Goal: Transaction & Acquisition: Purchase product/service

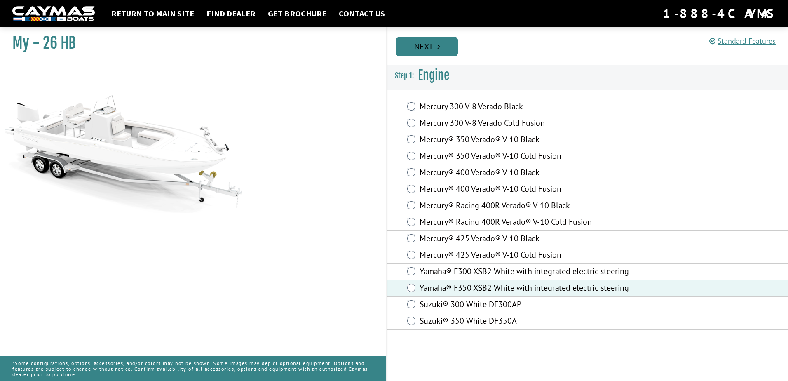
click at [415, 52] on link "Next" at bounding box center [427, 47] width 62 height 20
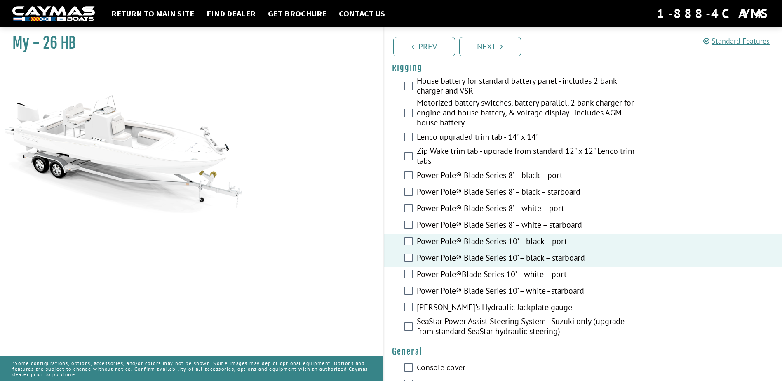
scroll to position [288, 0]
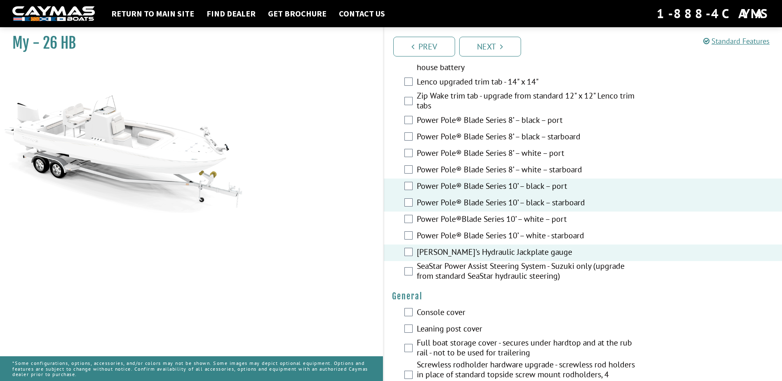
click at [408, 266] on div "SeaStar Power Assist Steering System - Suzuki only (upgrade from standard SeaSt…" at bounding box center [583, 272] width 398 height 22
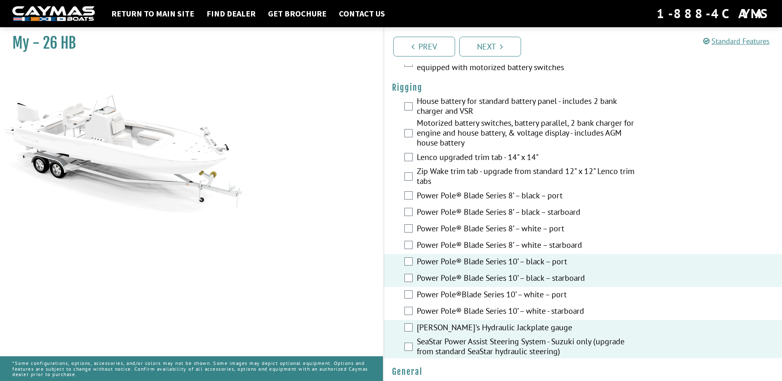
scroll to position [206, 0]
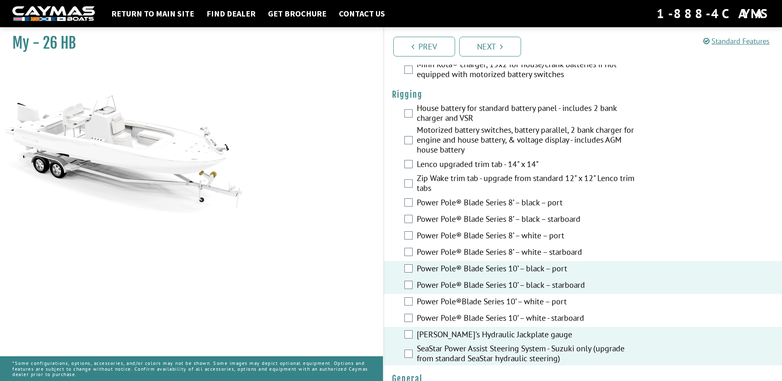
click at [408, 169] on div "Lenco upgraded trim tab - 14" x 14"" at bounding box center [583, 165] width 398 height 16
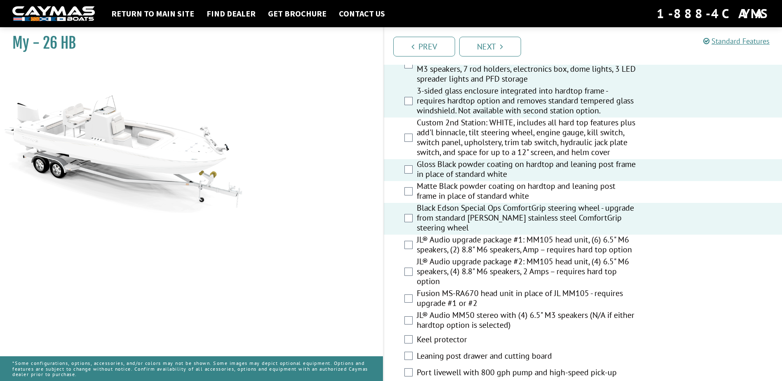
scroll to position [824, 0]
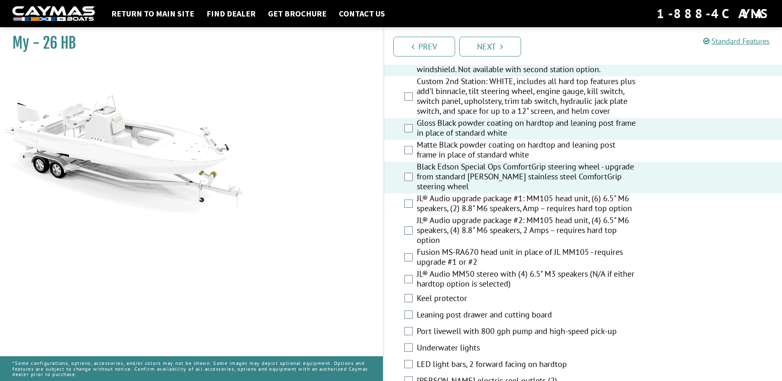
click at [412, 231] on div "JL® Audio upgrade package #2: MM105 head unit, (4) 6.5" M6 speakers, (4) 8.8" M…" at bounding box center [583, 231] width 398 height 32
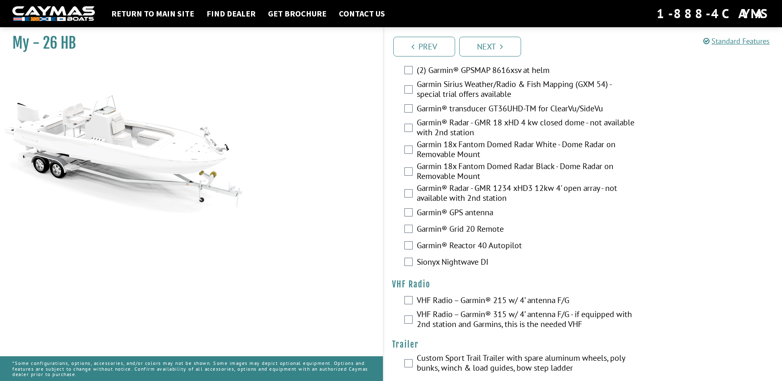
scroll to position [2021, 0]
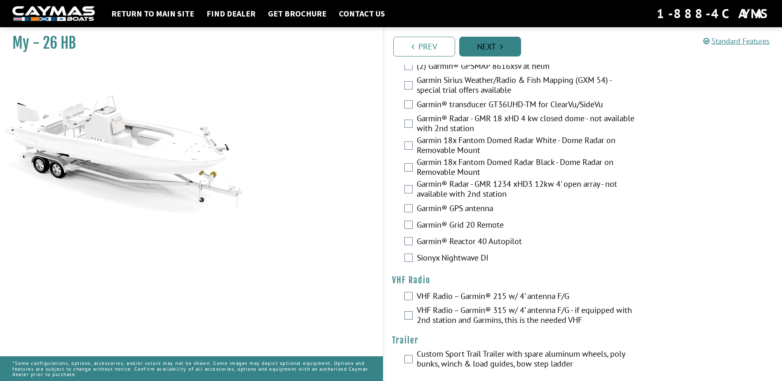
click at [494, 47] on link "Next" at bounding box center [490, 47] width 62 height 20
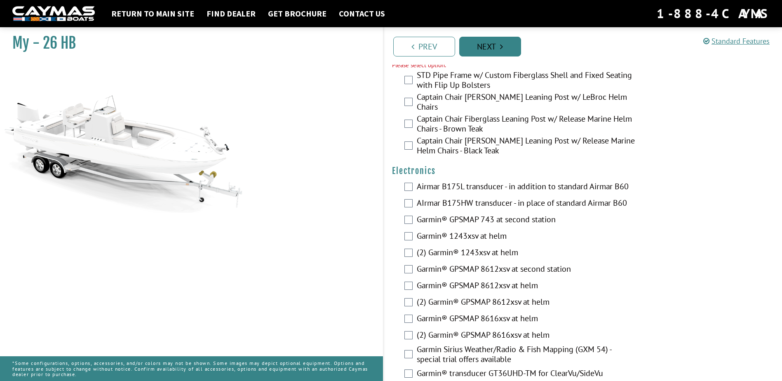
scroll to position [1740, 0]
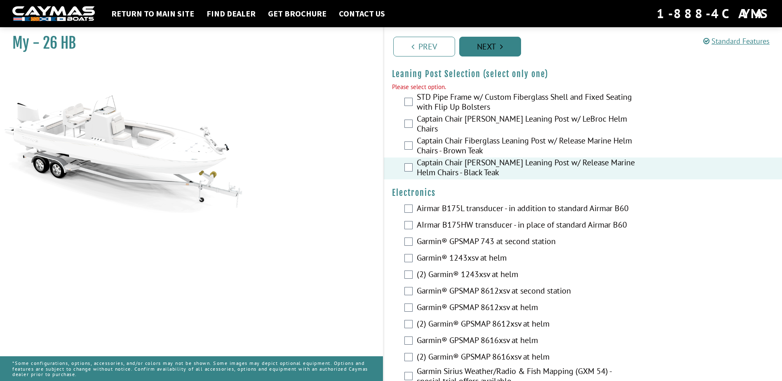
click at [485, 49] on link "Next" at bounding box center [490, 47] width 62 height 20
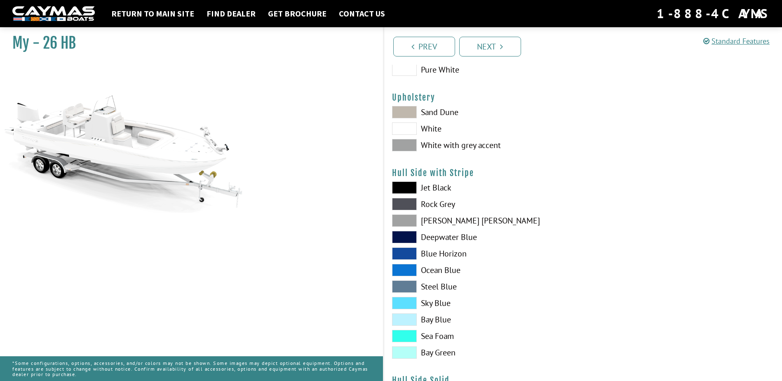
scroll to position [0, 0]
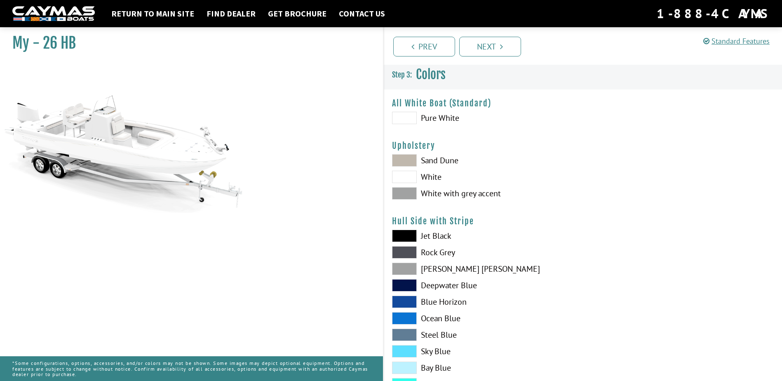
click at [405, 193] on span at bounding box center [404, 193] width 25 height 12
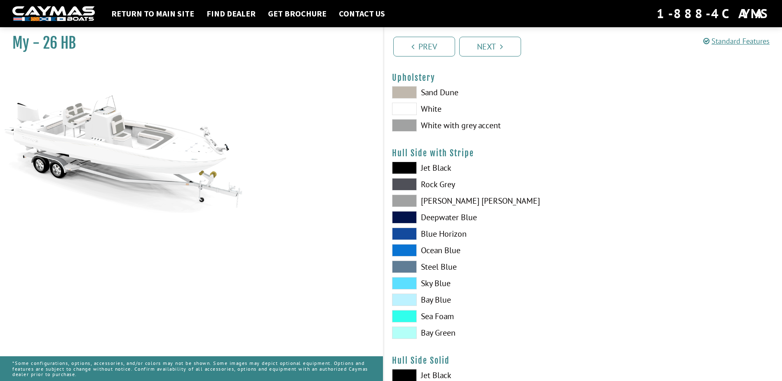
scroll to position [82, 0]
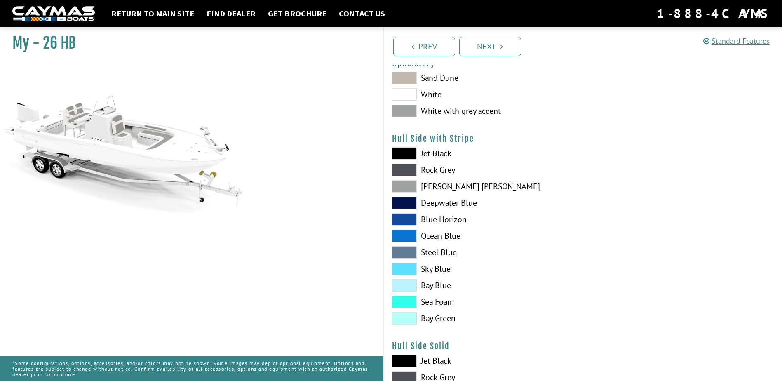
click at [412, 170] on span at bounding box center [404, 170] width 25 height 12
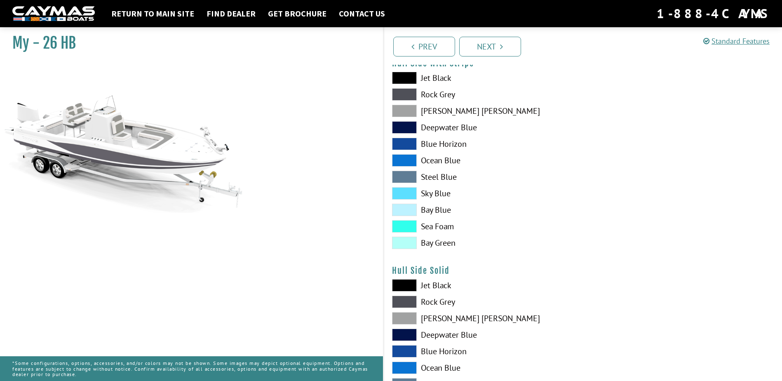
scroll to position [165, 0]
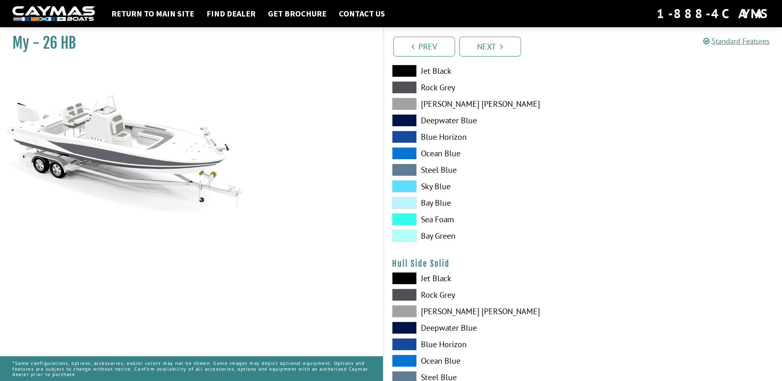
click at [411, 279] on span at bounding box center [404, 278] width 25 height 12
click at [409, 292] on span at bounding box center [404, 294] width 25 height 12
click at [401, 67] on span at bounding box center [404, 71] width 25 height 12
click at [404, 277] on span at bounding box center [404, 278] width 25 height 12
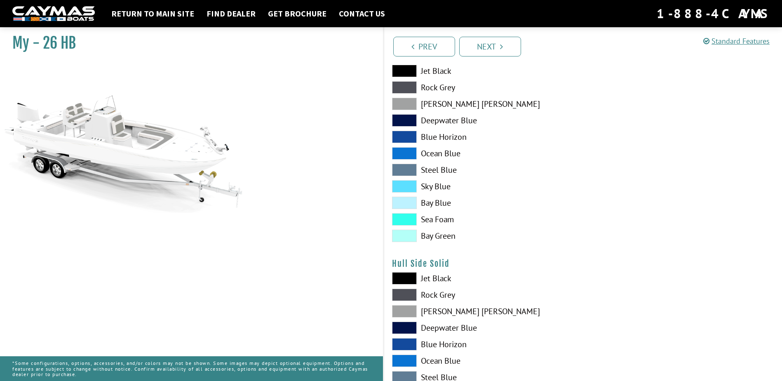
click at [401, 291] on span at bounding box center [404, 294] width 25 height 12
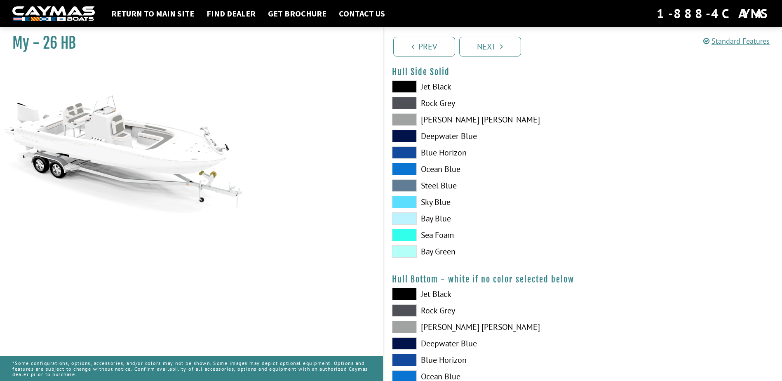
scroll to position [371, 0]
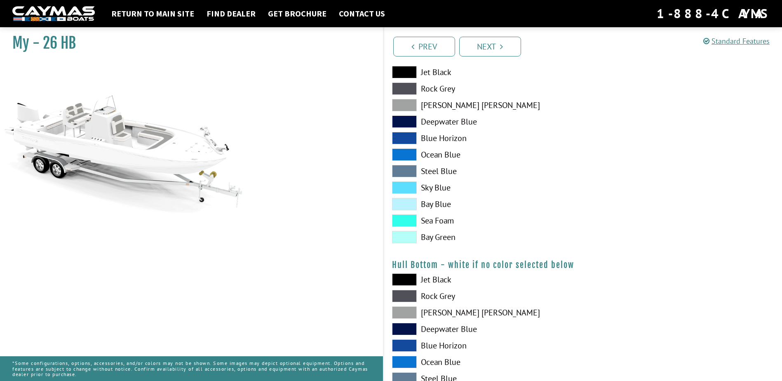
click at [412, 281] on span at bounding box center [404, 279] width 25 height 12
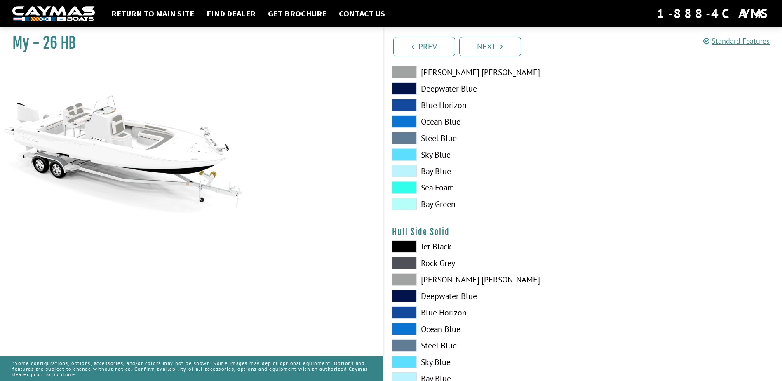
scroll to position [165, 0]
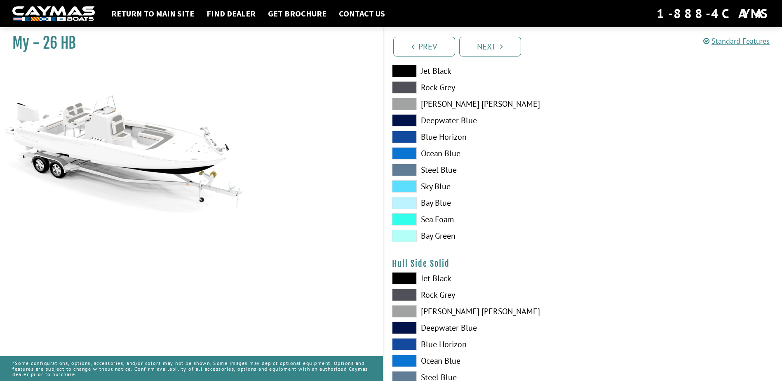
click at [404, 87] on span at bounding box center [404, 87] width 25 height 12
click at [402, 219] on span at bounding box center [404, 219] width 25 height 12
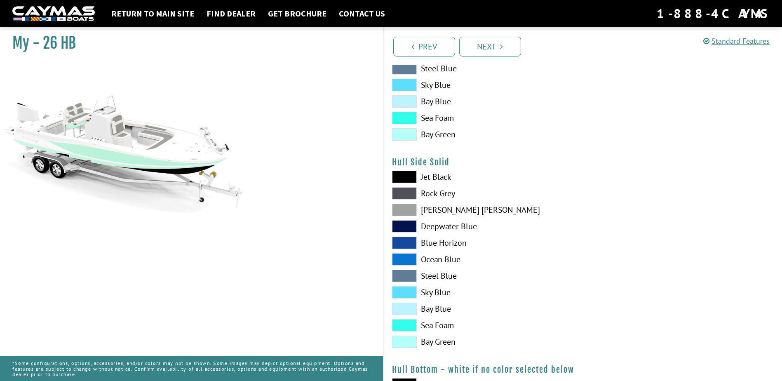
scroll to position [288, 0]
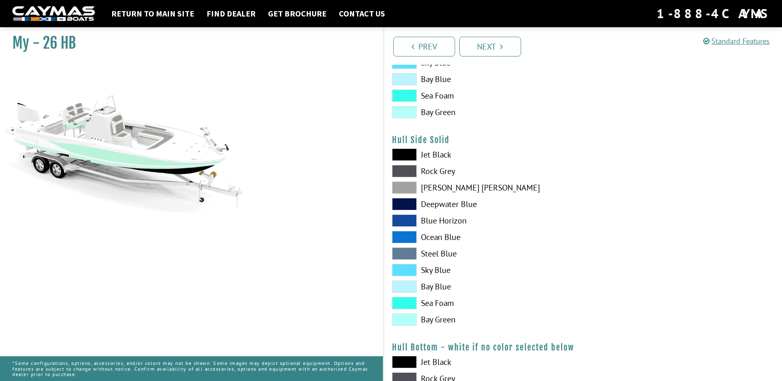
click at [409, 300] on span at bounding box center [404, 303] width 25 height 12
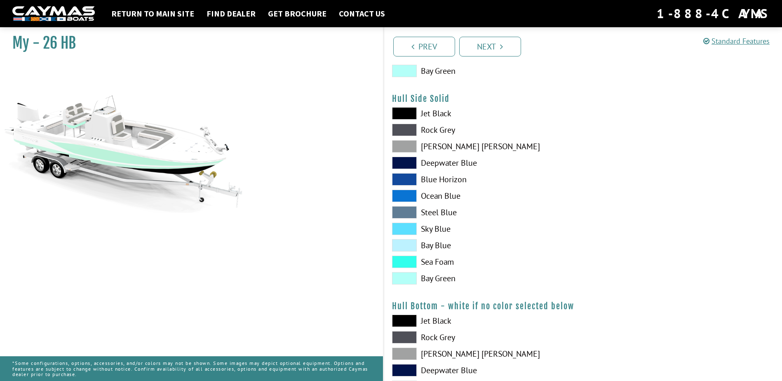
click at [401, 262] on span at bounding box center [404, 261] width 25 height 12
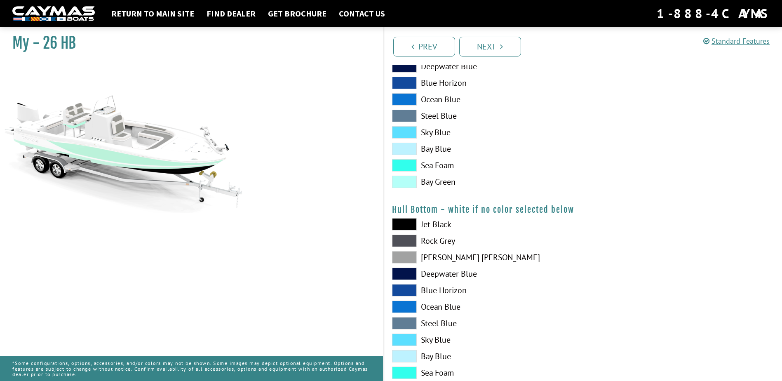
scroll to position [453, 0]
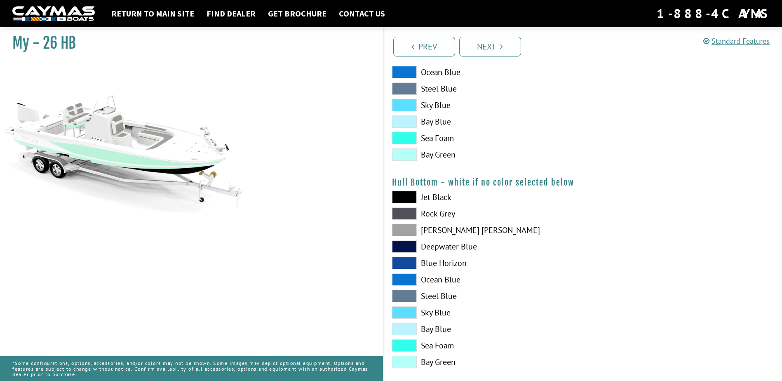
click at [407, 347] on span at bounding box center [404, 345] width 25 height 12
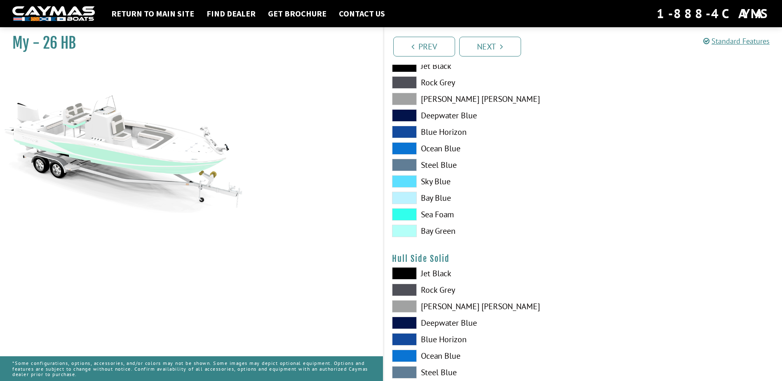
scroll to position [165, 0]
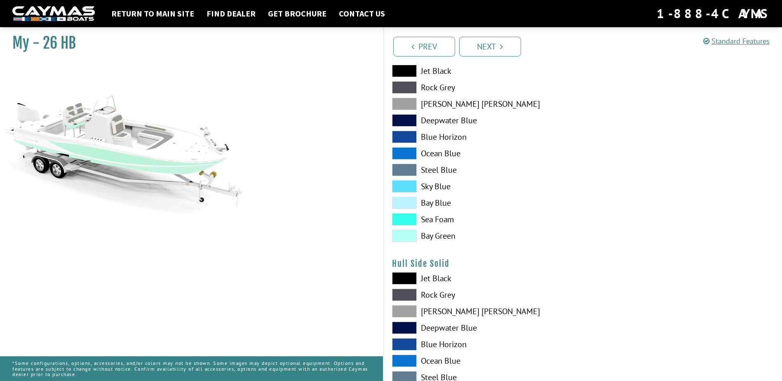
click at [401, 71] on span at bounding box center [404, 71] width 25 height 12
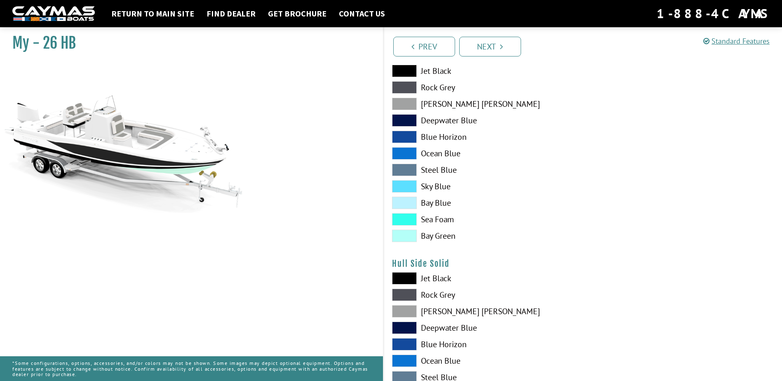
click at [400, 87] on span at bounding box center [404, 87] width 25 height 12
click at [411, 220] on span at bounding box center [404, 219] width 25 height 12
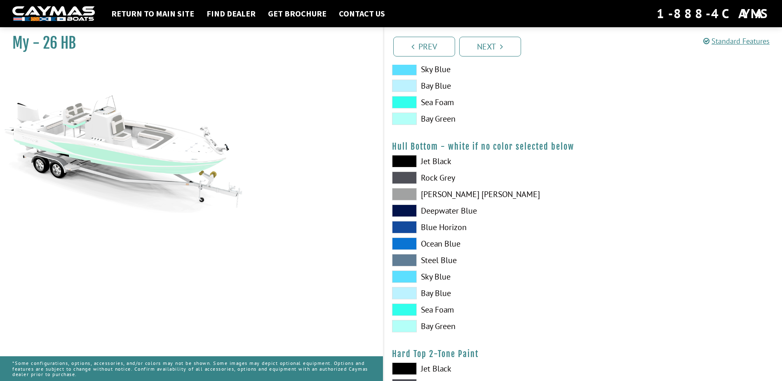
scroll to position [494, 0]
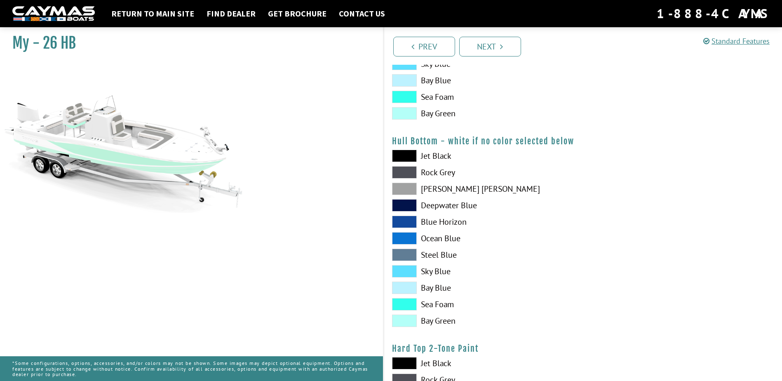
click at [408, 176] on span at bounding box center [404, 172] width 25 height 12
click at [408, 171] on span at bounding box center [404, 172] width 25 height 12
click at [407, 157] on span at bounding box center [404, 156] width 25 height 12
click at [406, 192] on span at bounding box center [404, 189] width 25 height 12
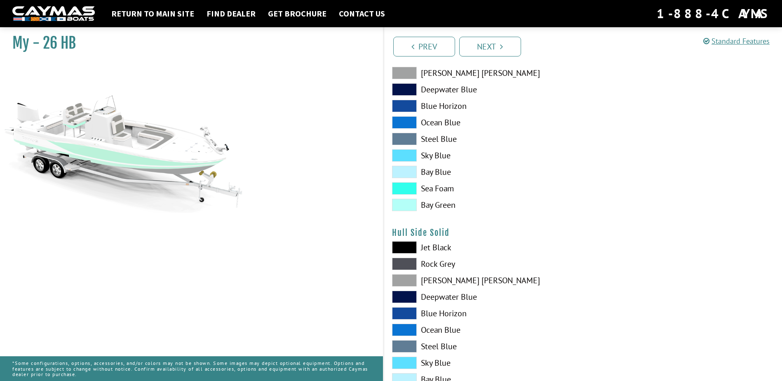
scroll to position [247, 0]
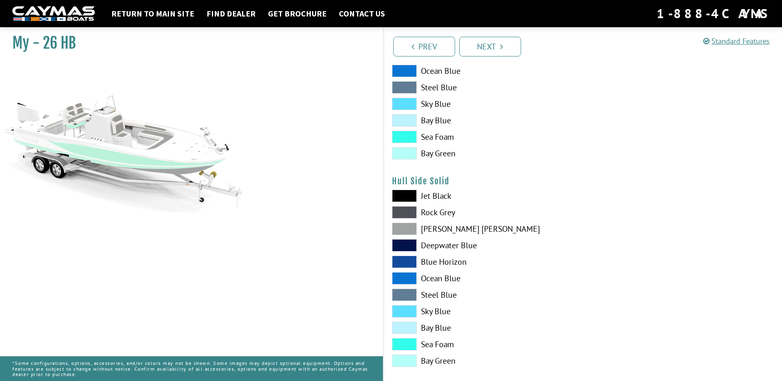
click at [407, 227] on span at bounding box center [404, 229] width 25 height 12
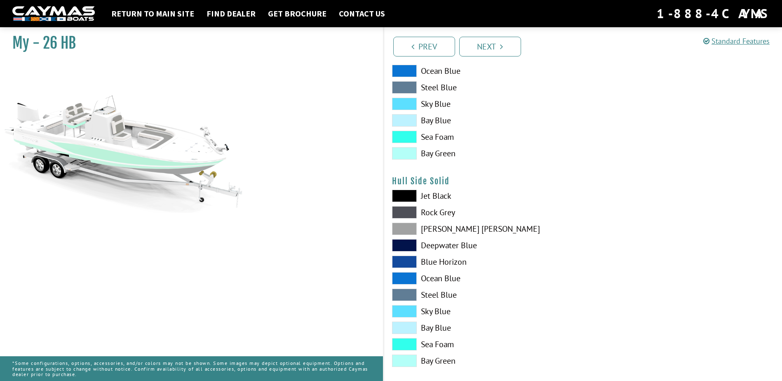
click at [406, 198] on span at bounding box center [404, 196] width 25 height 12
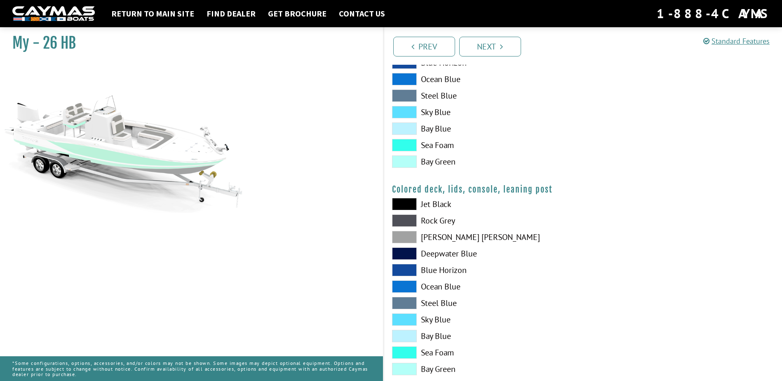
scroll to position [865, 0]
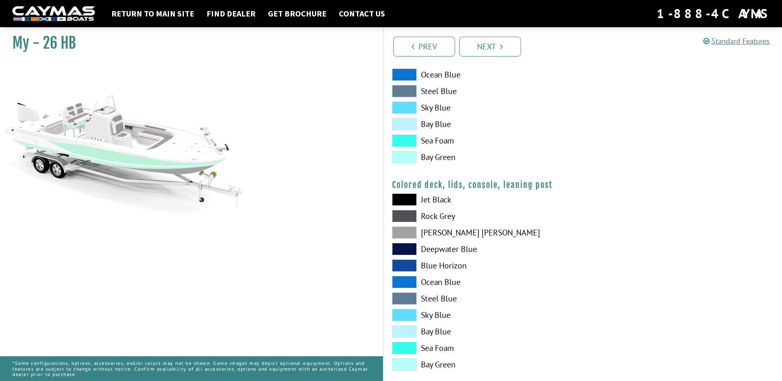
click at [404, 230] on span at bounding box center [404, 232] width 25 height 12
click at [404, 216] on span at bounding box center [404, 216] width 25 height 12
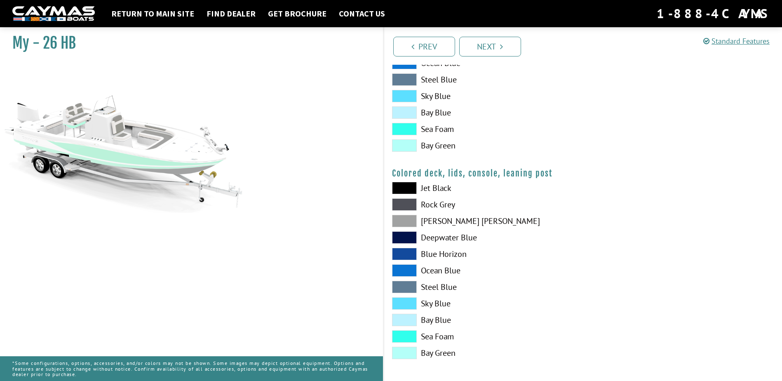
scroll to position [673, 0]
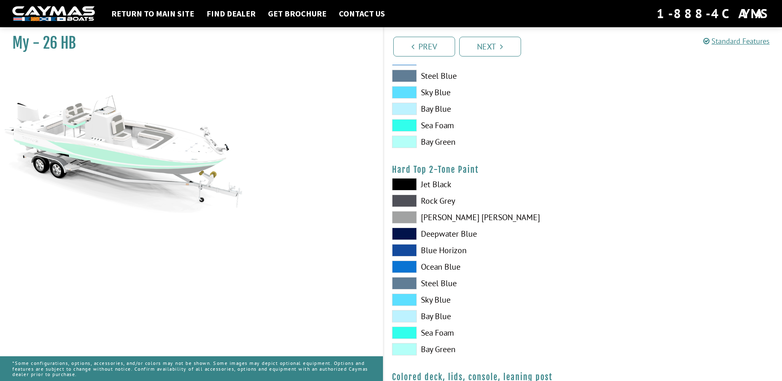
click at [491, 35] on li "Next" at bounding box center [490, 45] width 62 height 21
click at [486, 47] on link "Next" at bounding box center [490, 47] width 62 height 20
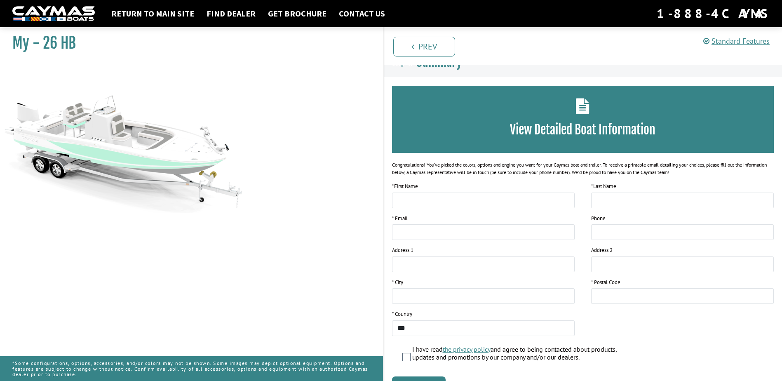
scroll to position [0, 0]
